Goal: Task Accomplishment & Management: Use online tool/utility

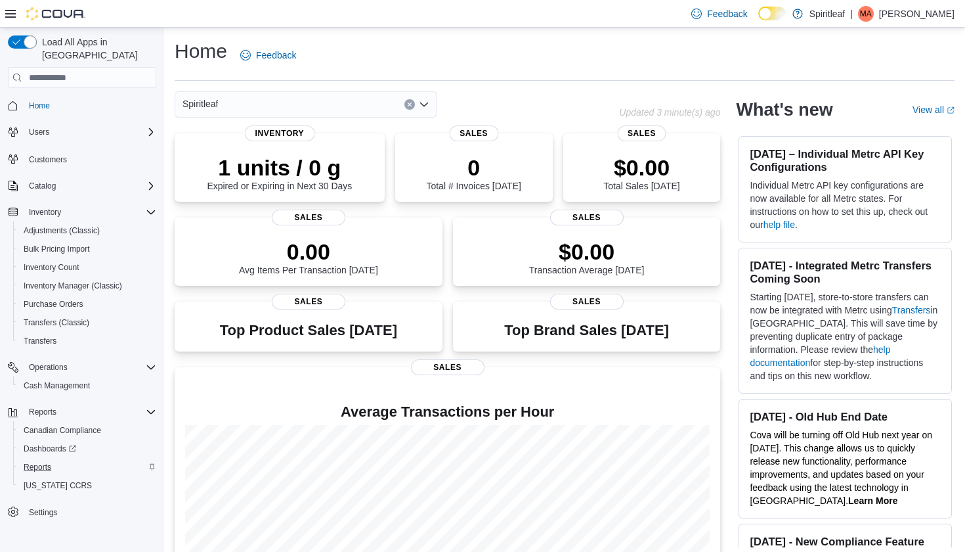
click at [39, 462] on span "Reports" at bounding box center [38, 467] width 28 height 11
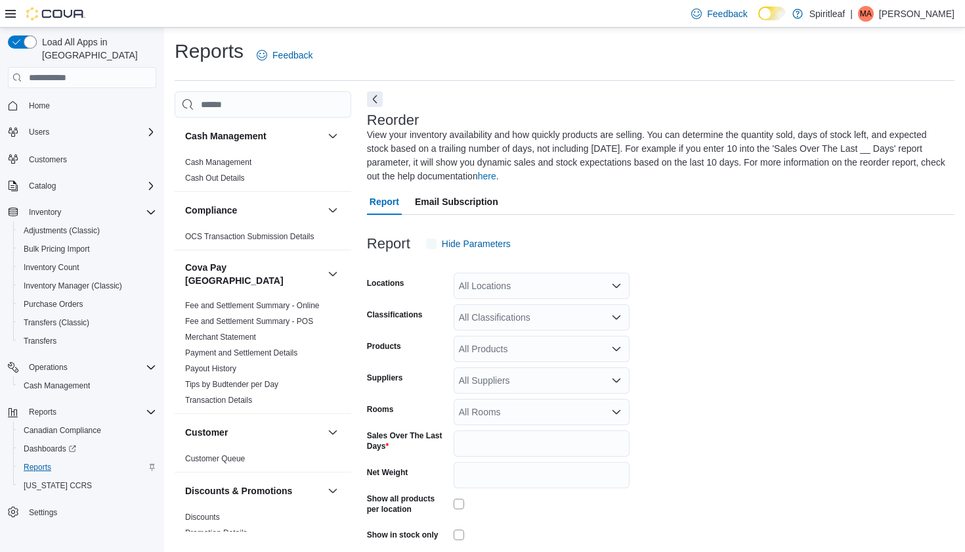
scroll to position [55, 0]
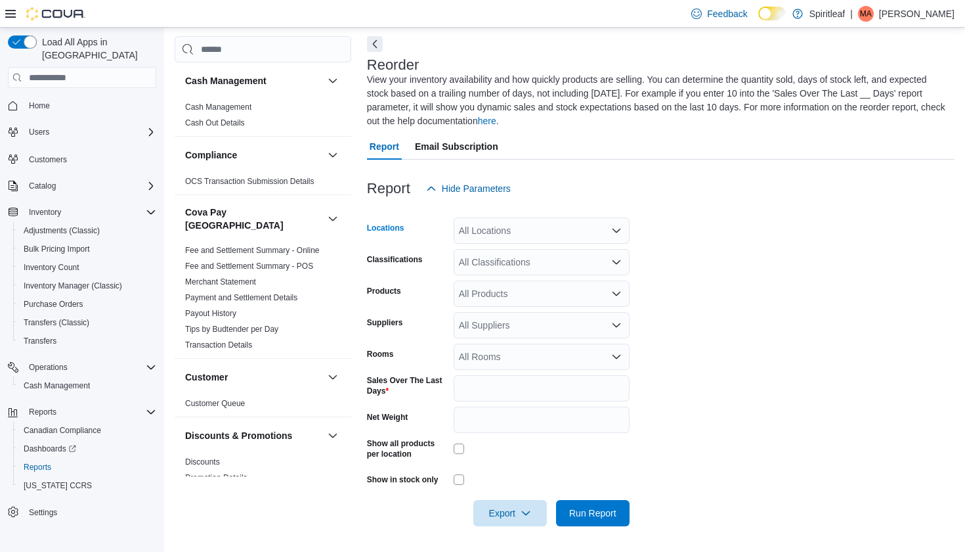
click at [562, 230] on div "All Locations" at bounding box center [542, 230] width 176 height 26
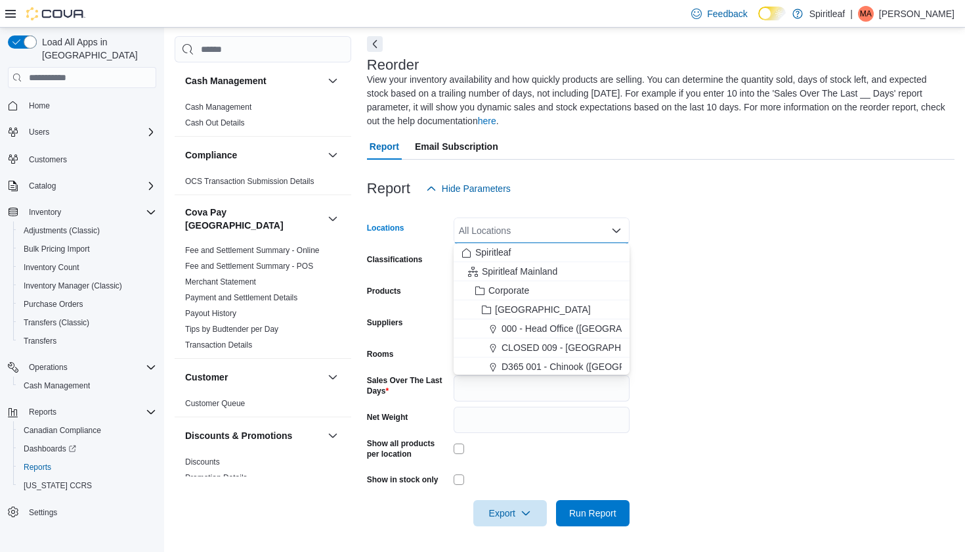
click at [698, 209] on div at bounding box center [661, 210] width 588 height 16
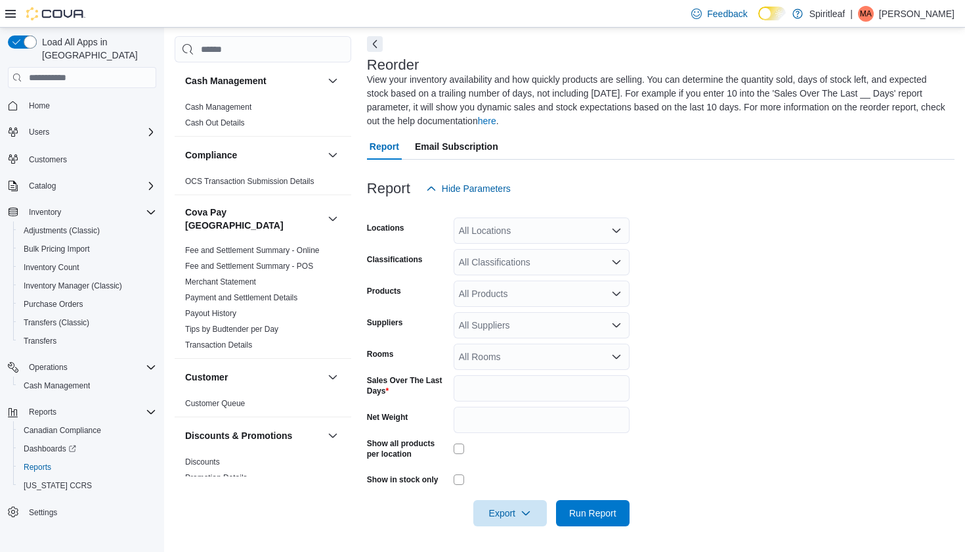
click at [620, 260] on icon "Open list of options" at bounding box center [617, 262] width 8 height 4
click at [687, 258] on form "Locations All Locations Classifications All Classifications Products All Produc…" at bounding box center [661, 364] width 588 height 324
click at [45, 462] on span "Reports" at bounding box center [38, 467] width 28 height 11
click at [49, 406] on span "Reports" at bounding box center [43, 411] width 28 height 11
click at [53, 406] on span "Reports" at bounding box center [43, 411] width 28 height 11
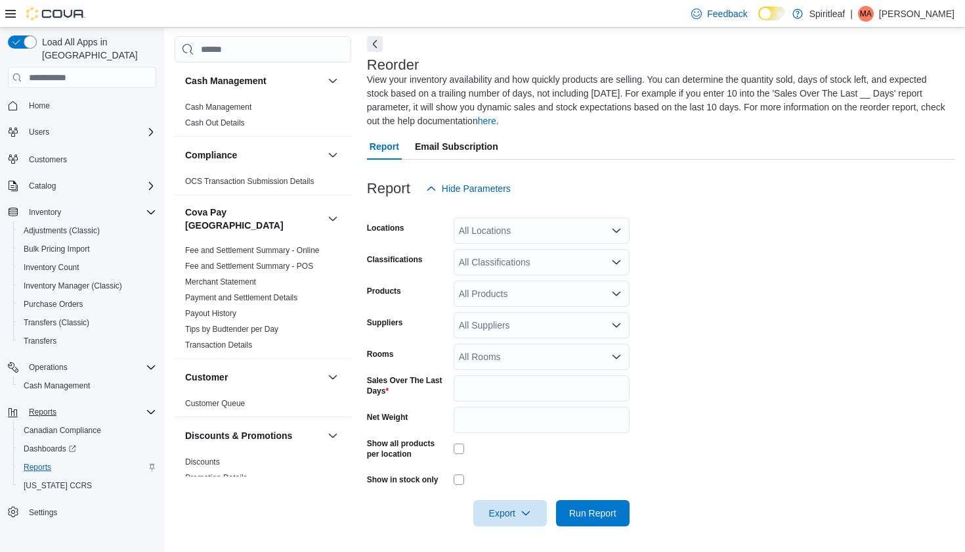
click at [45, 462] on span "Reports" at bounding box center [38, 467] width 28 height 11
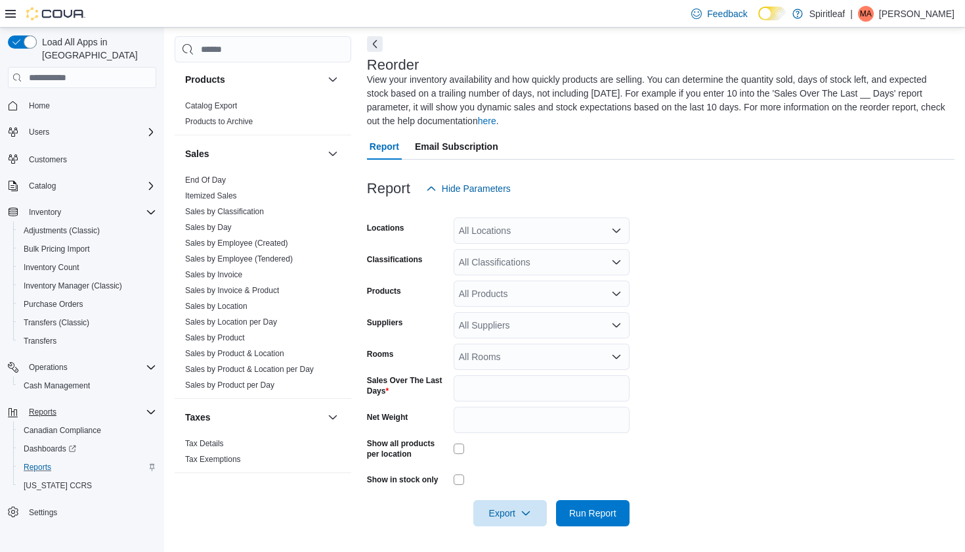
scroll to position [942, 0]
click at [231, 302] on link "Sales by Location" at bounding box center [216, 306] width 62 height 9
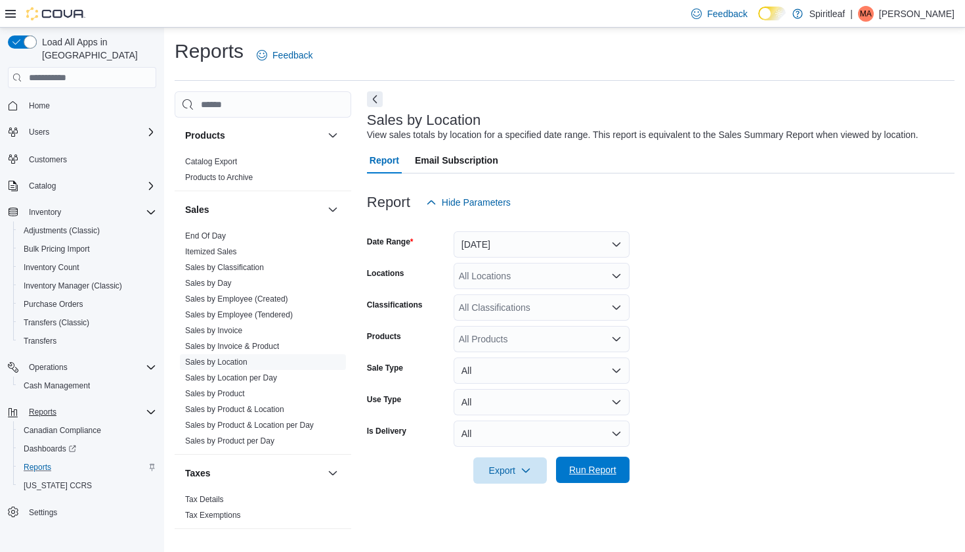
click at [586, 470] on span "Run Report" at bounding box center [592, 469] width 47 height 13
